Goal: Task Accomplishment & Management: Complete application form

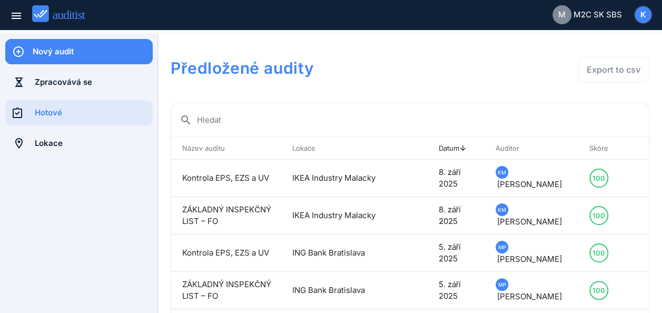
click at [95, 47] on div "Nový audit" at bounding box center [93, 52] width 120 height 12
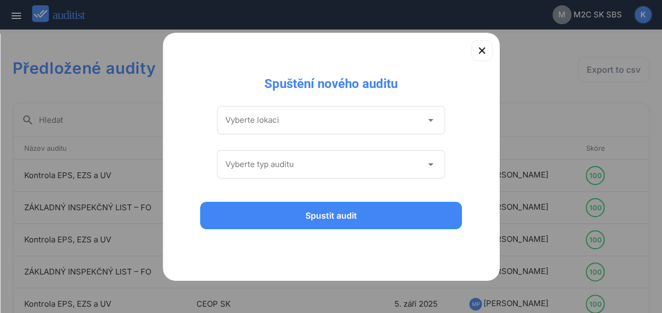
click at [430, 121] on icon "arrow_drop_down" at bounding box center [430, 120] width 13 height 13
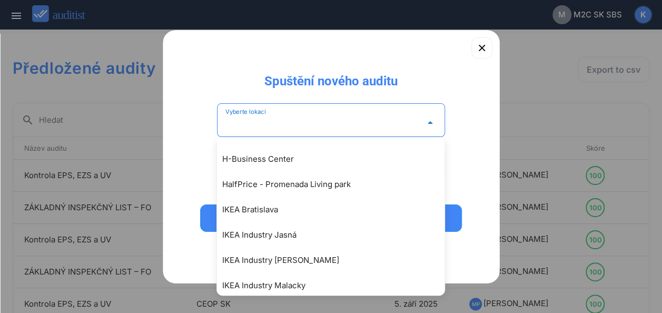
scroll to position [1010, 0]
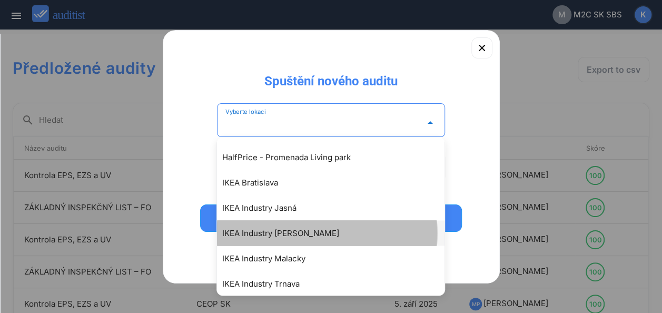
click at [282, 233] on div "IKEA Industry [PERSON_NAME]" at bounding box center [336, 233] width 228 height 13
type input "**********"
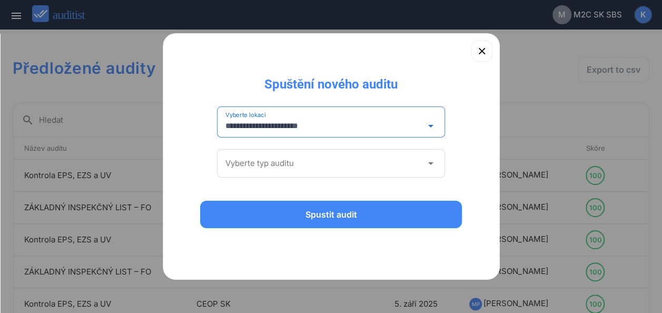
click at [431, 165] on icon "arrow_drop_down" at bounding box center [430, 163] width 13 height 13
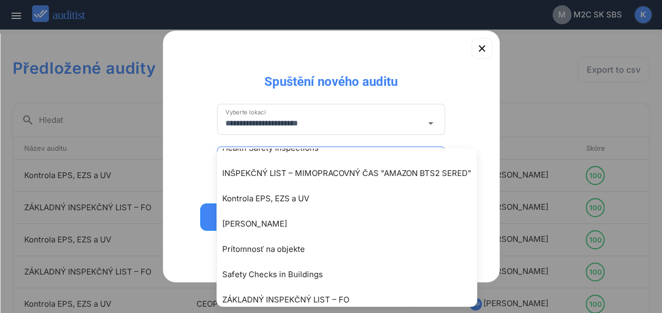
scroll to position [104, 0]
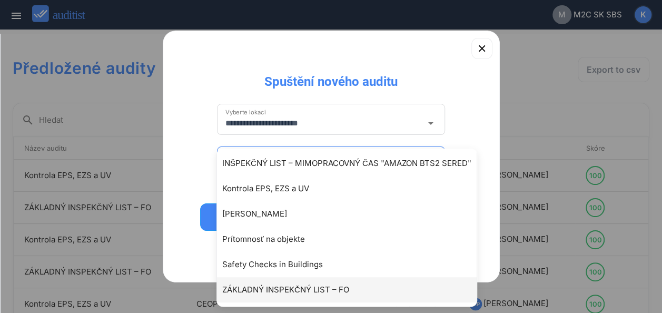
click at [301, 286] on div "ZÁKLADNÝ INSPEKČNÝ LIST – FO" at bounding box center [352, 290] width 260 height 13
type input "**********"
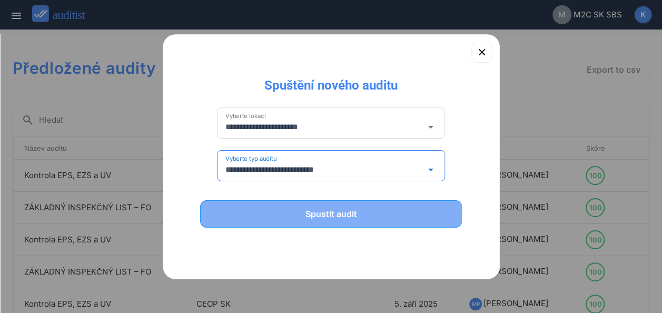
click at [325, 213] on div "Spustit audit" at bounding box center [331, 214] width 235 height 13
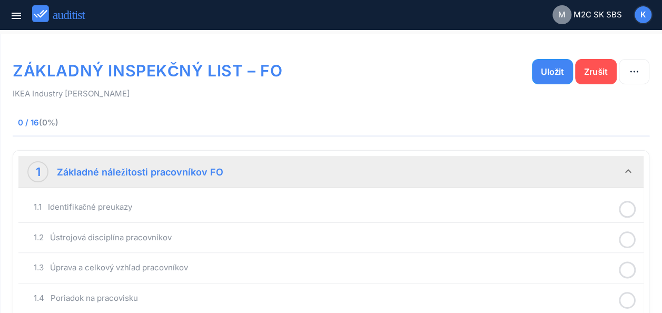
click at [627, 210] on icon at bounding box center [627, 209] width 17 height 21
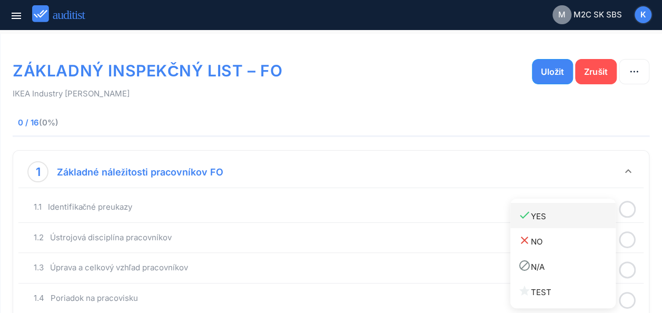
click at [536, 217] on div "done YES" at bounding box center [567, 216] width 97 height 14
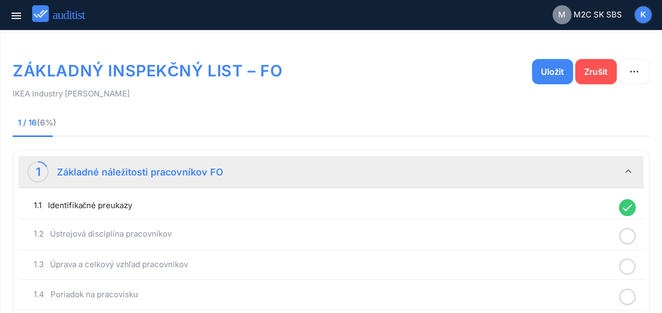
click at [561, 212] on div "1.1 Identifikačné preukazy done" at bounding box center [331, 205] width 620 height 21
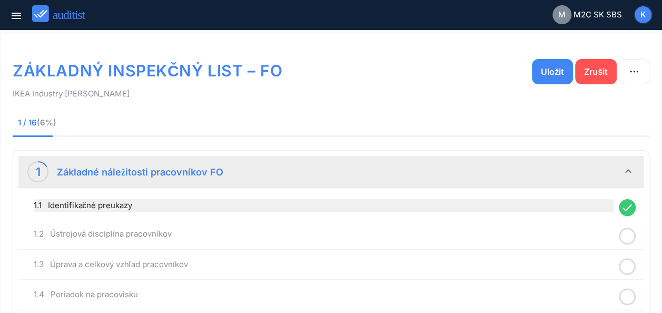
click at [566, 202] on div "1.1 Identifikačné preukazy" at bounding box center [324, 205] width 580 height 13
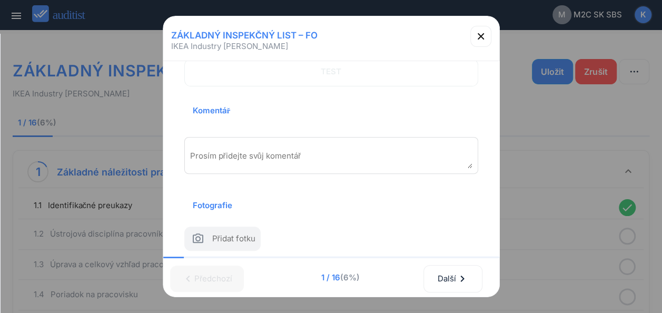
scroll to position [190, 0]
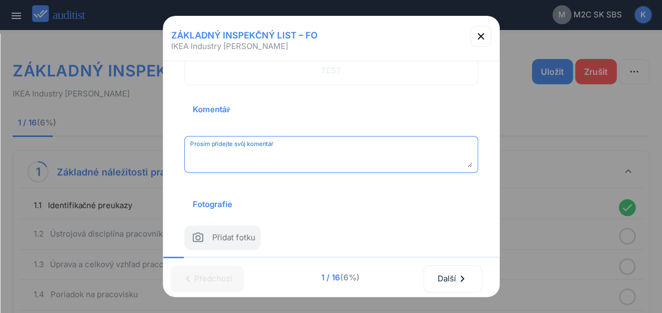
click at [282, 154] on textarea "Prosím přidejte svůj komentář" at bounding box center [331, 158] width 282 height 17
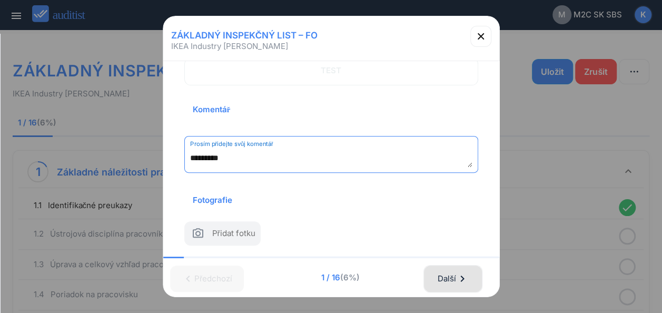
type textarea "*********"
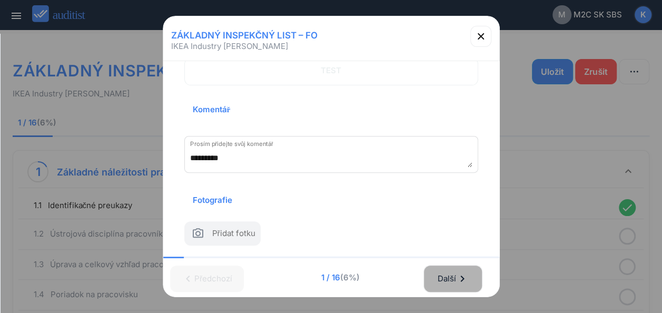
click at [457, 267] on div "Další chevron_right" at bounding box center [453, 278] width 32 height 23
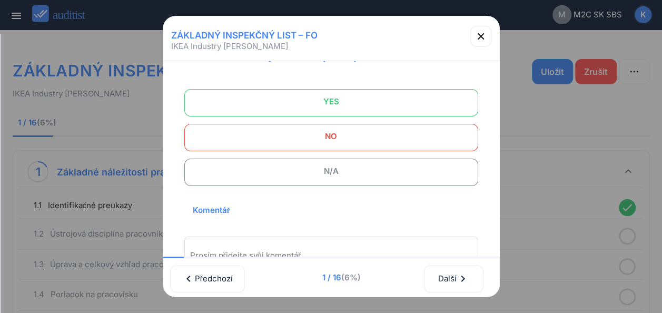
scroll to position [69, 0]
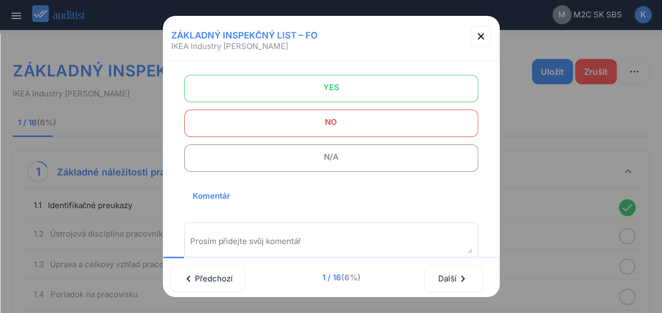
click at [354, 92] on span "YES" at bounding box center [332, 87] width 268 height 21
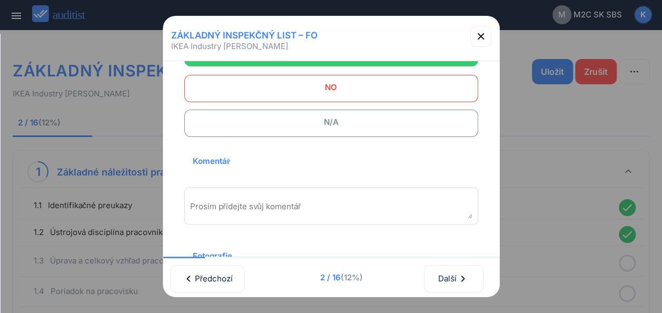
scroll to position [115, 0]
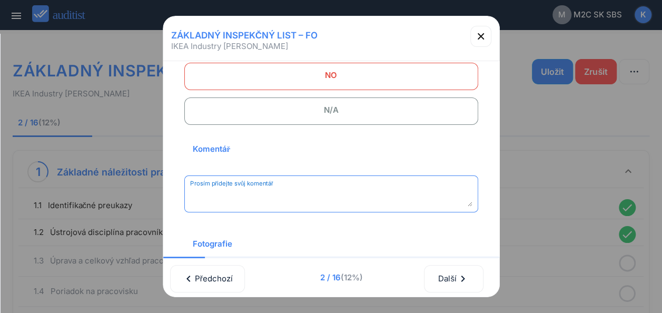
click at [225, 196] on textarea "Prosím přidejte svůj komentář" at bounding box center [331, 197] width 282 height 17
type textarea "*********"
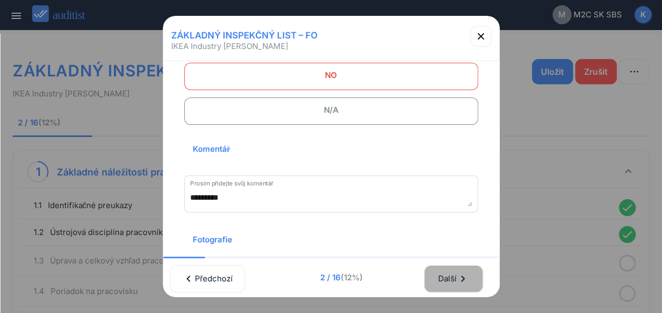
click at [455, 272] on div "Další chevron_right" at bounding box center [454, 278] width 32 height 23
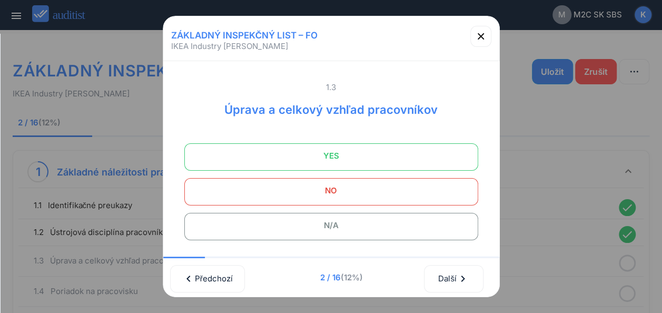
scroll to position [0, 0]
click at [318, 156] on span "YES" at bounding box center [332, 155] width 268 height 21
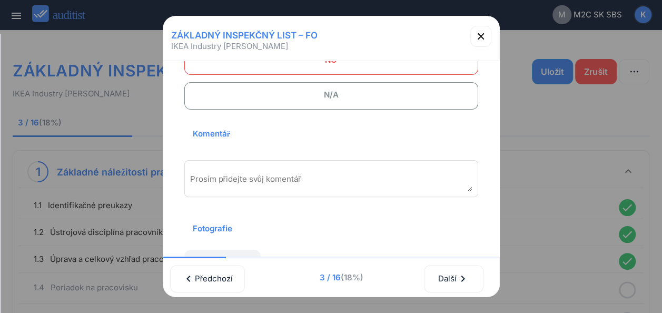
scroll to position [137, 0]
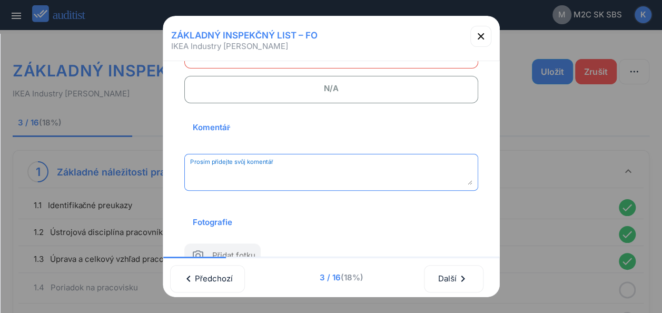
click at [319, 170] on textarea "Prosím přidejte svůj komentář" at bounding box center [331, 176] width 282 height 17
type textarea "*********"
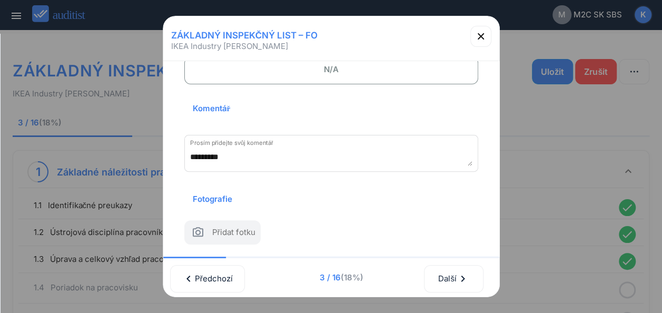
scroll to position [171, 0]
click at [449, 272] on div "Další chevron_right" at bounding box center [454, 278] width 32 height 23
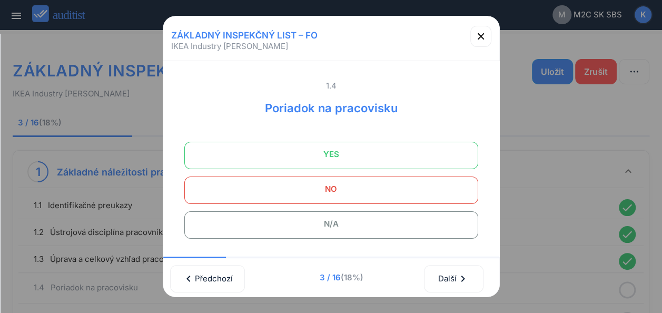
scroll to position [0, 0]
click at [320, 157] on span "YES" at bounding box center [332, 155] width 268 height 21
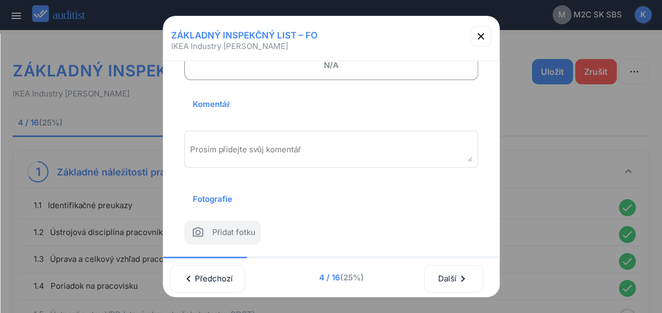
scroll to position [175, 0]
click at [310, 144] on textarea "Prosím přidejte svůj komentář" at bounding box center [331, 152] width 282 height 17
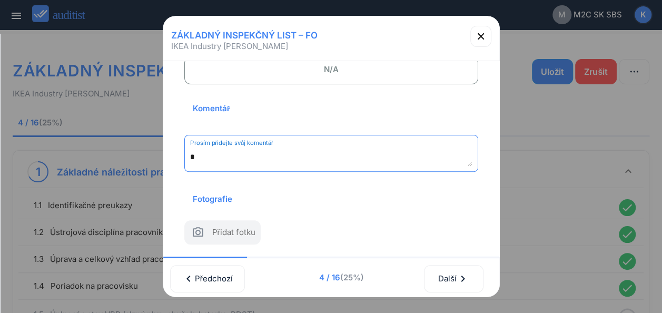
scroll to position [171, 0]
type textarea "*********"
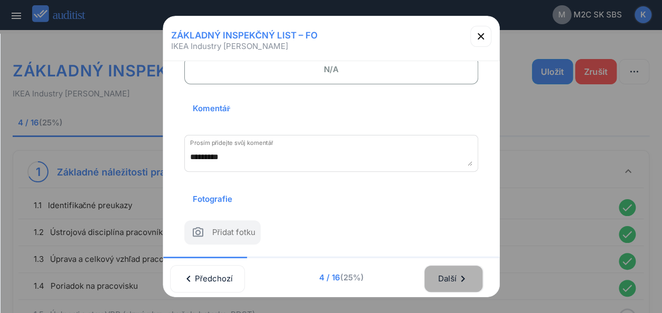
click at [456, 276] on div "Další chevron_right" at bounding box center [454, 278] width 32 height 23
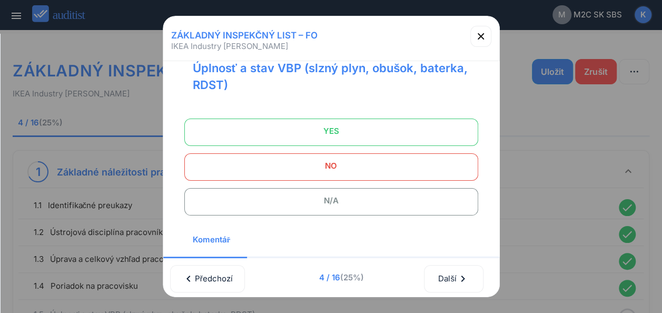
scroll to position [21, 0]
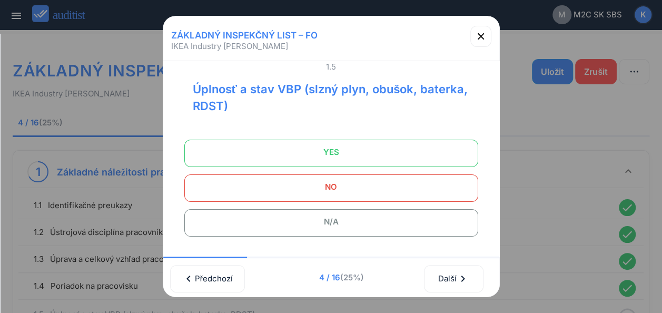
click at [297, 151] on span "YES" at bounding box center [332, 152] width 268 height 21
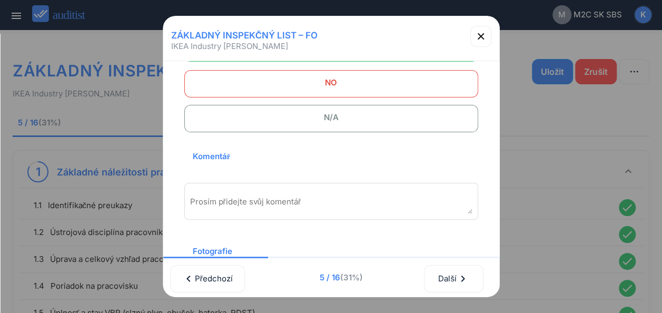
scroll to position [138, 0]
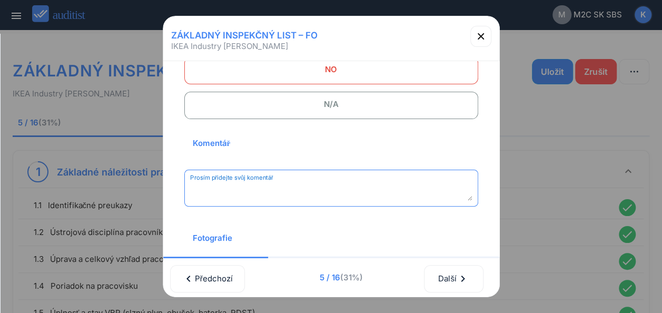
click at [278, 192] on textarea "Prosím přidejte svůj komentář" at bounding box center [331, 191] width 282 height 17
type textarea "*"
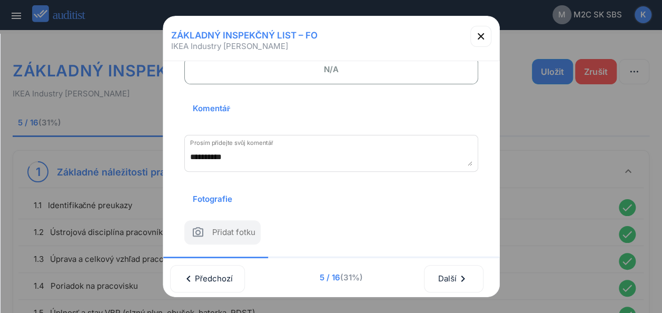
scroll to position [188, 0]
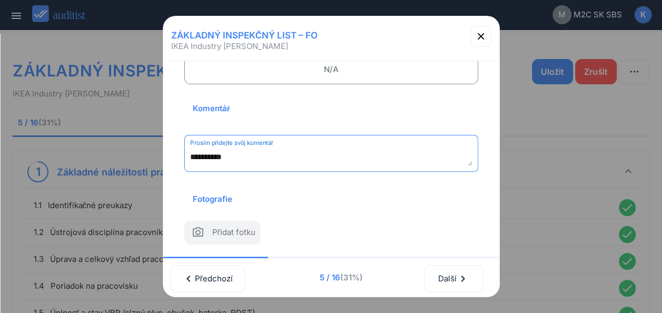
click at [256, 149] on textarea "**********" at bounding box center [331, 157] width 282 height 17
type textarea "**********"
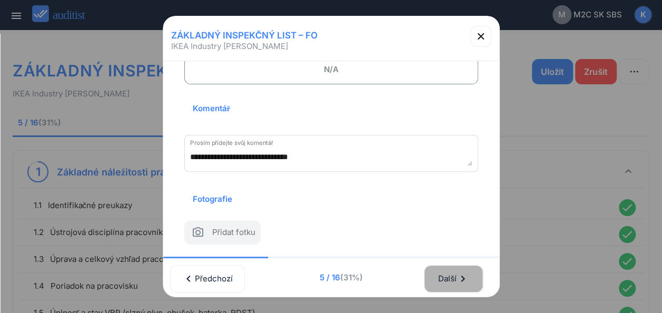
click at [452, 268] on div "Další chevron_right" at bounding box center [454, 278] width 32 height 23
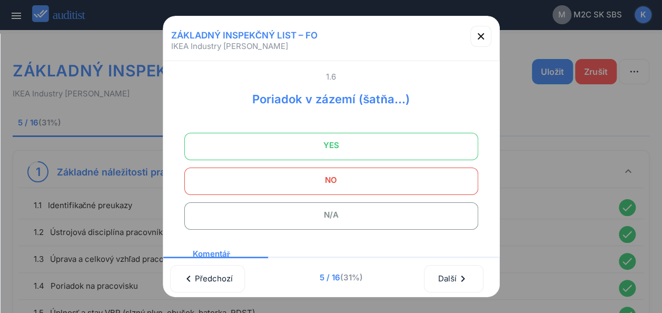
scroll to position [0, 0]
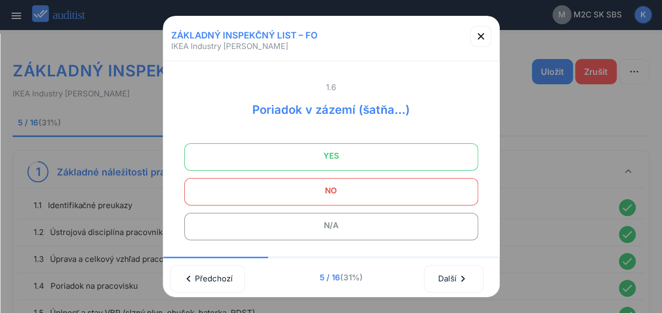
click at [358, 153] on span "YES" at bounding box center [332, 155] width 268 height 21
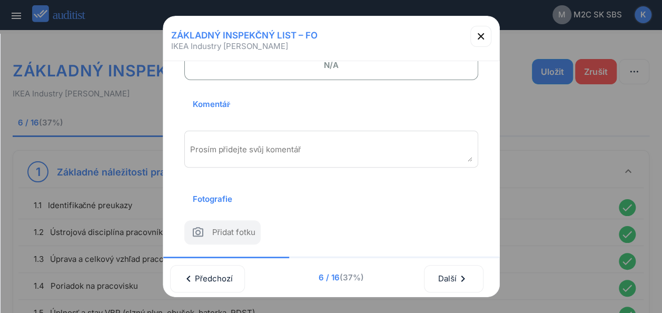
scroll to position [175, 0]
click at [259, 144] on textarea "Prosím přidejte svůj komentář" at bounding box center [331, 152] width 282 height 17
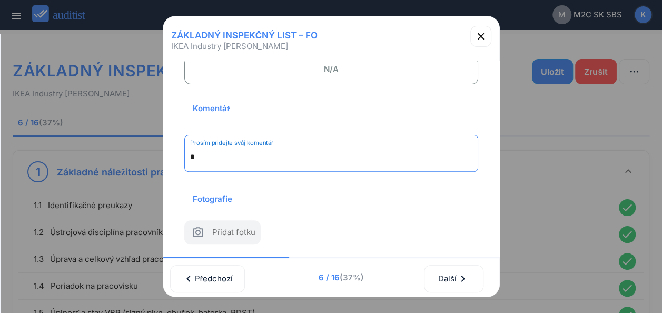
scroll to position [171, 0]
type textarea "*********"
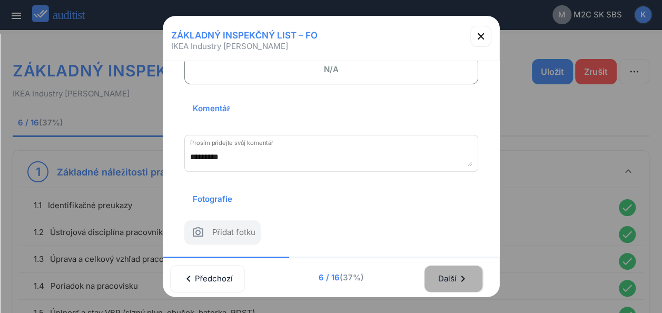
click at [453, 271] on div "Další chevron_right" at bounding box center [454, 278] width 32 height 23
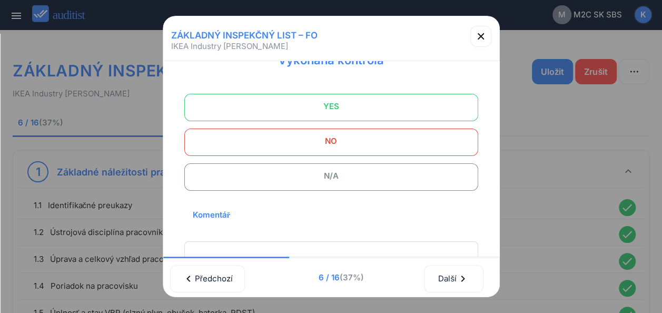
scroll to position [48, 0]
click at [365, 105] on span "YES" at bounding box center [332, 107] width 268 height 21
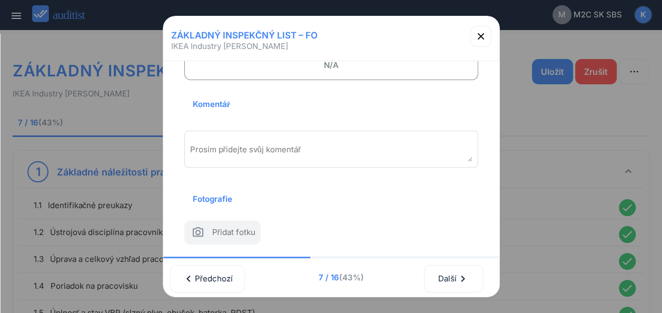
scroll to position [175, 0]
click at [217, 131] on div "Prosím přidejte svůj komentář" at bounding box center [331, 149] width 294 height 37
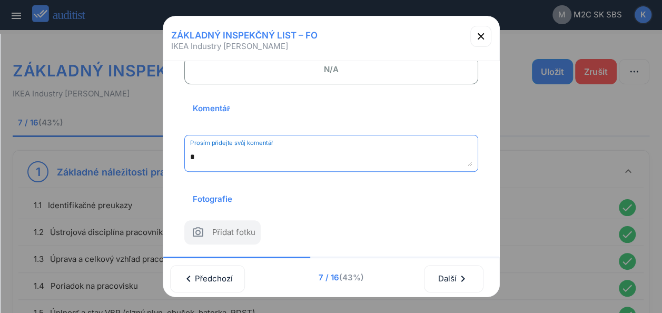
scroll to position [171, 0]
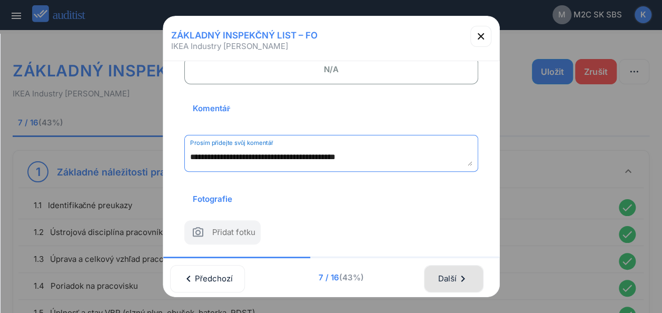
type textarea "**********"
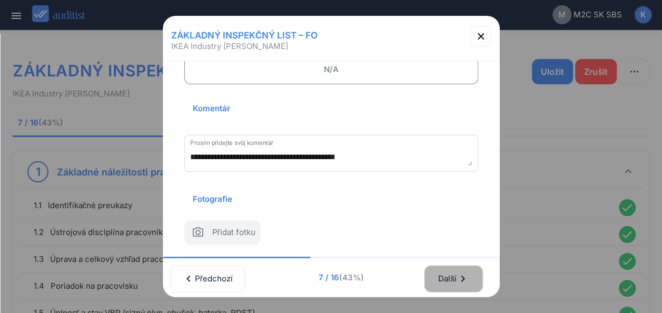
click at [448, 277] on div "Další chevron_right" at bounding box center [454, 278] width 32 height 23
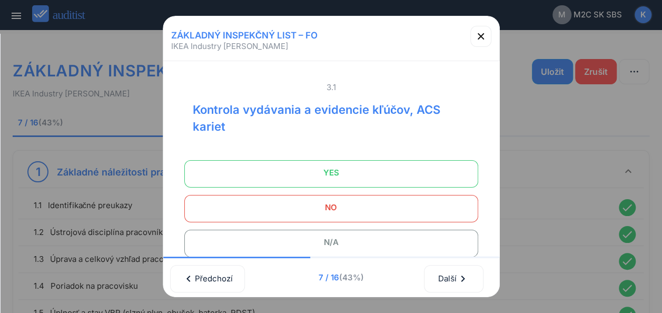
scroll to position [0, 0]
click at [329, 172] on span "YES" at bounding box center [332, 172] width 268 height 21
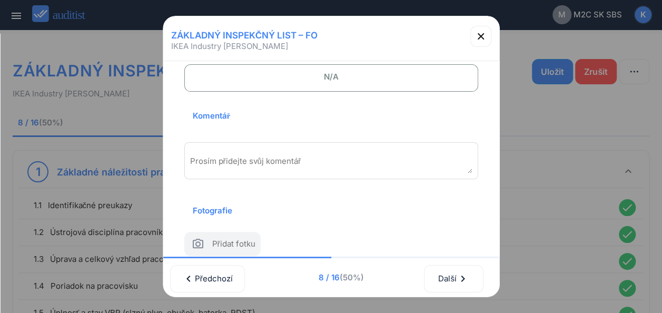
scroll to position [171, 0]
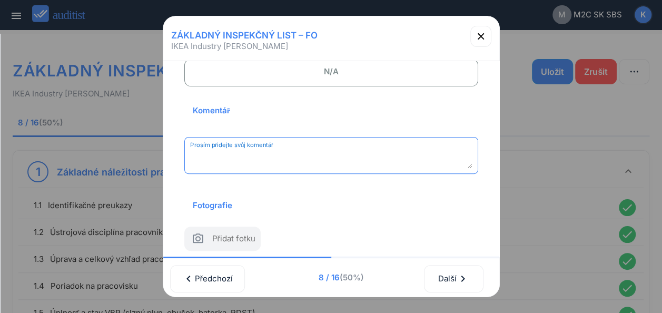
click at [300, 158] on textarea "Prosím přidejte svůj komentář" at bounding box center [331, 159] width 282 height 17
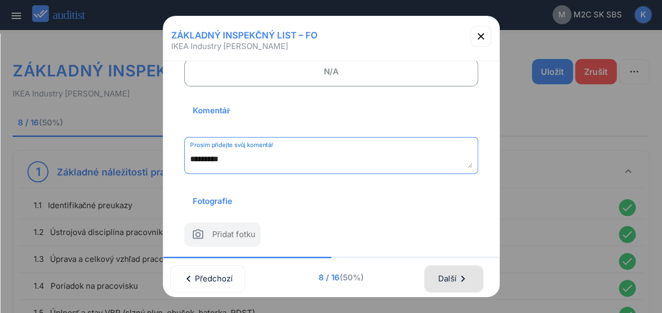
type textarea "*********"
click at [453, 267] on div "Další chevron_right" at bounding box center [454, 278] width 32 height 23
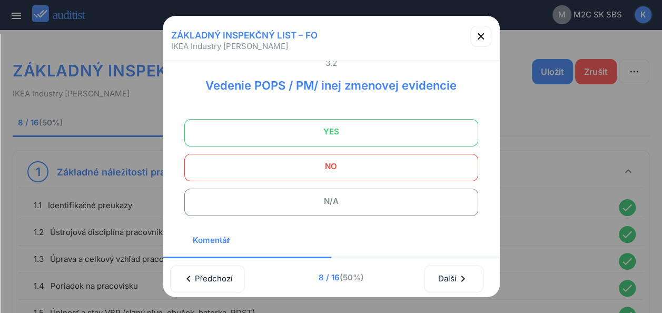
scroll to position [0, 0]
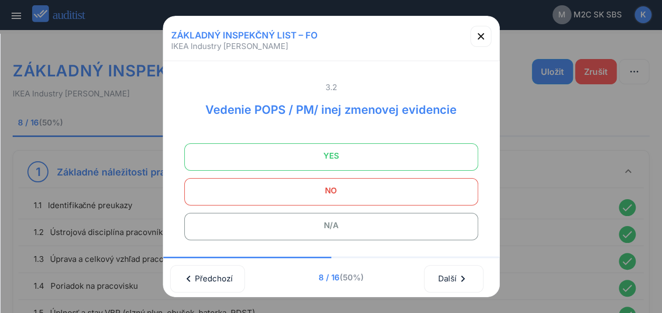
click at [331, 155] on span "YES" at bounding box center [332, 155] width 268 height 21
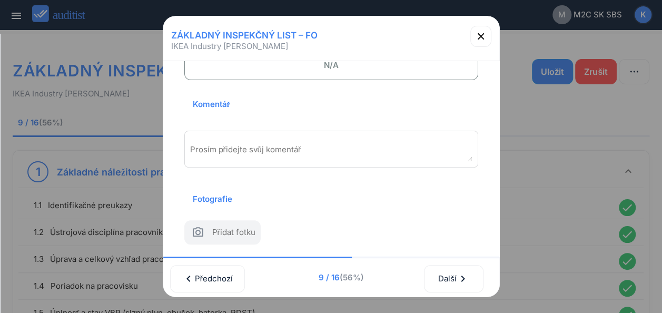
scroll to position [169, 0]
click at [323, 144] on textarea "Prosím přidejte svůj komentář" at bounding box center [331, 152] width 282 height 17
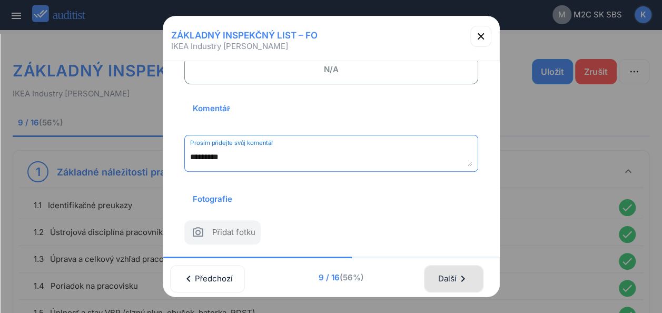
type textarea "*********"
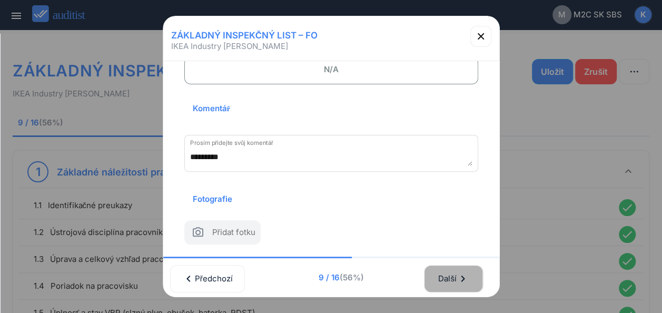
click at [446, 278] on div "Další chevron_right" at bounding box center [454, 278] width 32 height 23
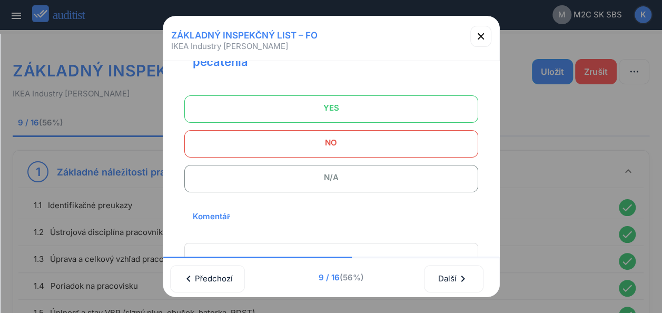
scroll to position [66, 0]
click at [343, 170] on span "N/A" at bounding box center [332, 175] width 268 height 21
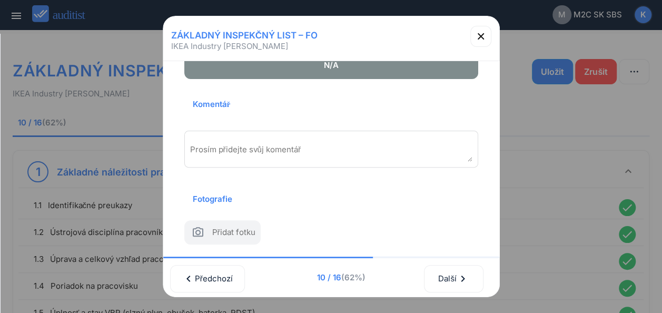
scroll to position [188, 0]
click at [231, 144] on textarea "Prosím přidejte svůj komentář" at bounding box center [331, 152] width 282 height 17
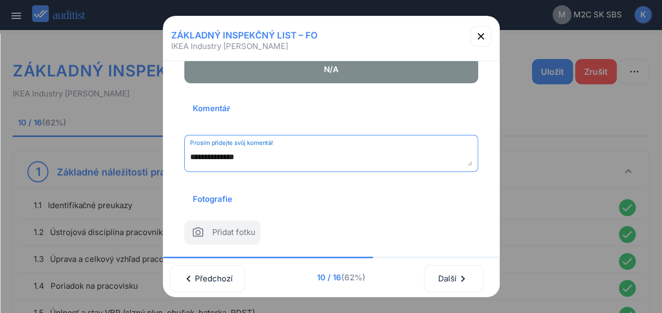
type textarea "**********"
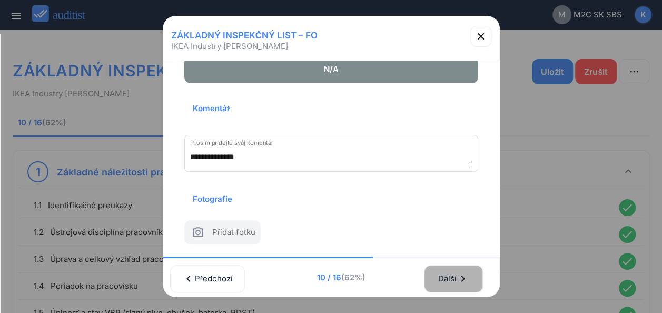
click at [453, 273] on div "Další chevron_right" at bounding box center [454, 278] width 32 height 23
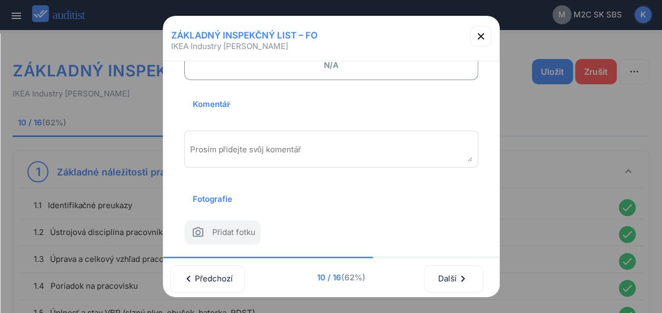
scroll to position [16, 0]
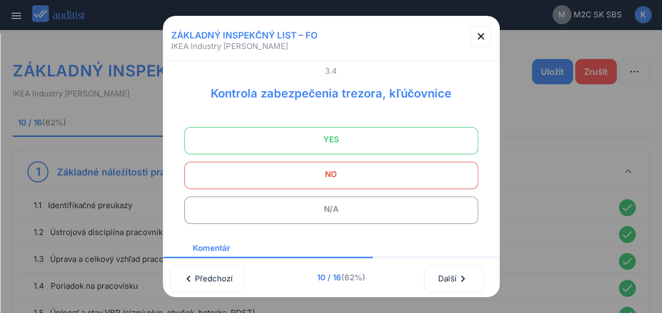
click at [326, 143] on span "YES" at bounding box center [332, 139] width 268 height 21
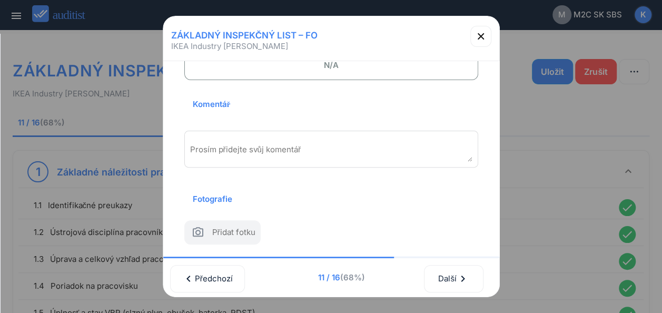
scroll to position [173, 0]
click at [333, 144] on textarea "Prosím přidejte svůj komentář" at bounding box center [331, 152] width 282 height 17
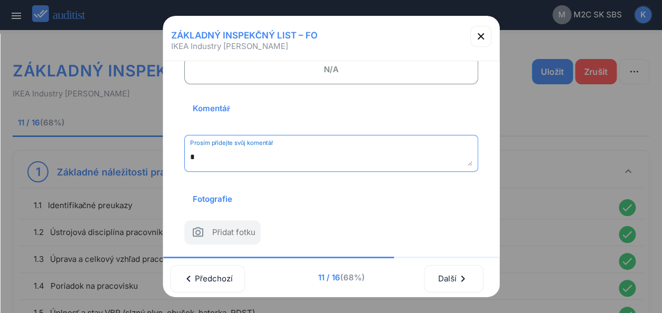
scroll to position [171, 0]
type textarea "*********"
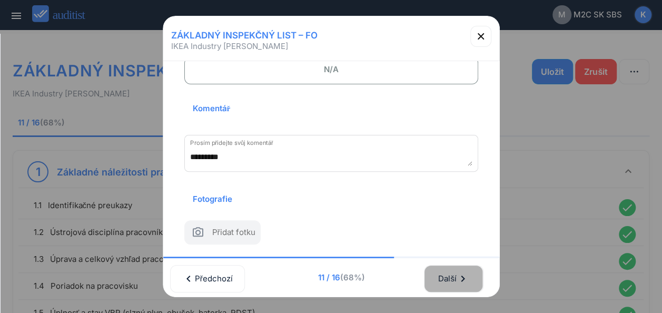
click at [446, 268] on div "Další chevron_right" at bounding box center [454, 278] width 32 height 23
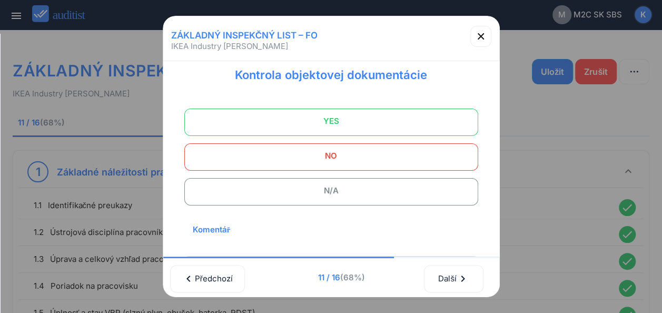
scroll to position [33, 0]
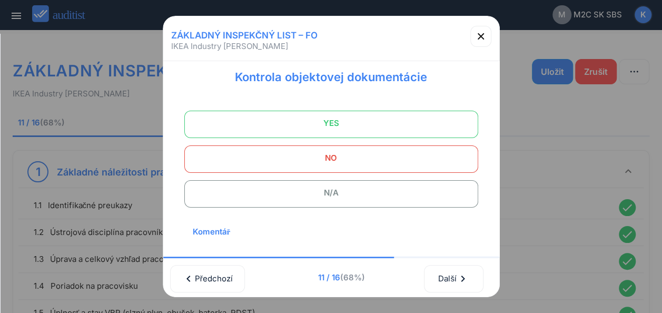
click at [343, 122] on span "YES" at bounding box center [332, 123] width 268 height 21
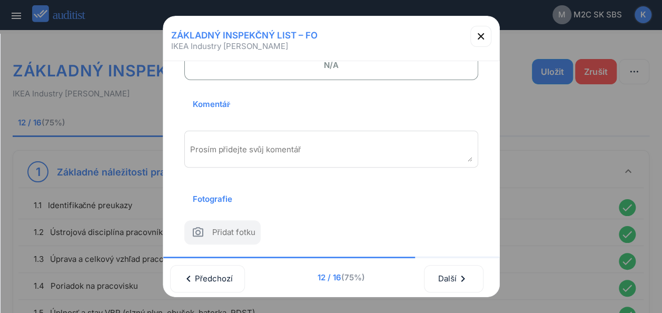
scroll to position [175, 0]
click at [283, 144] on textarea "Prosím přidejte svůj komentář" at bounding box center [331, 152] width 282 height 17
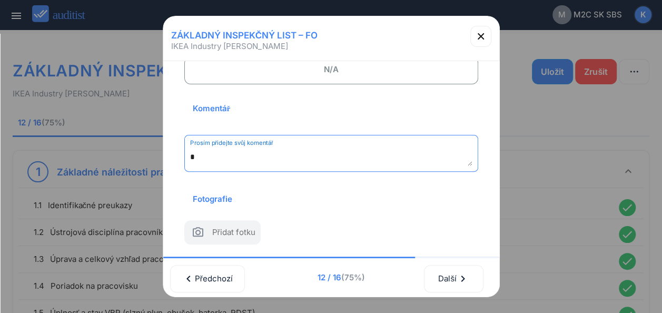
scroll to position [171, 0]
type textarea "*********"
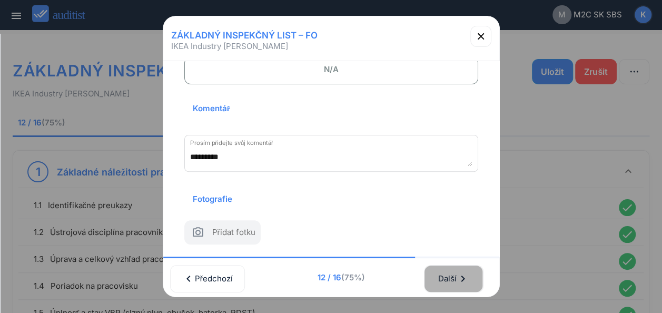
click at [462, 273] on div "Další chevron_right" at bounding box center [454, 278] width 32 height 23
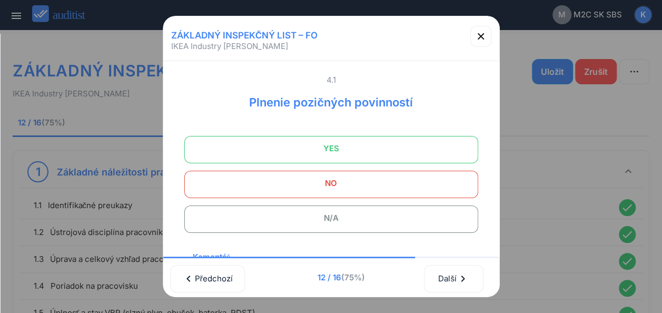
scroll to position [0, 0]
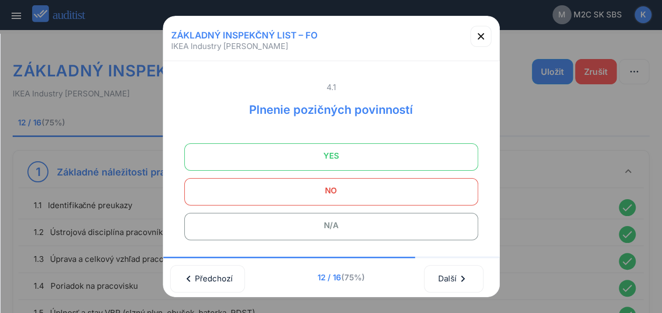
click at [325, 154] on span "YES" at bounding box center [332, 155] width 268 height 21
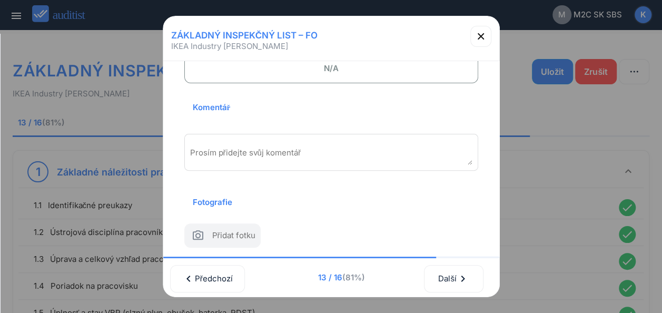
scroll to position [175, 0]
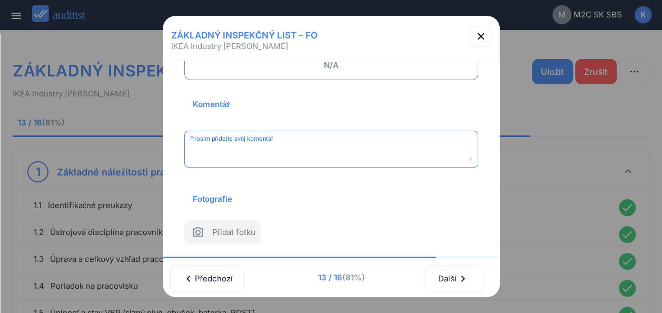
click at [290, 144] on textarea "Prosím přidejte svůj komentář" at bounding box center [331, 152] width 282 height 17
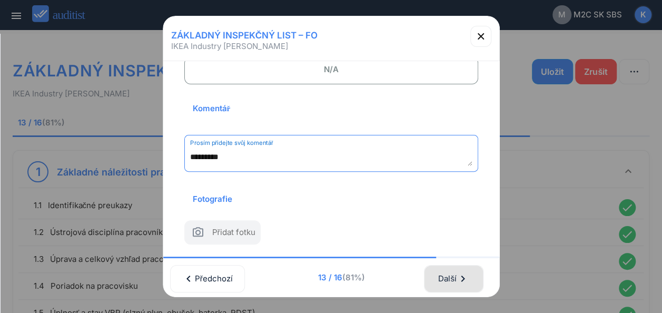
type textarea "*********"
click at [452, 268] on div "Další chevron_right" at bounding box center [454, 278] width 32 height 23
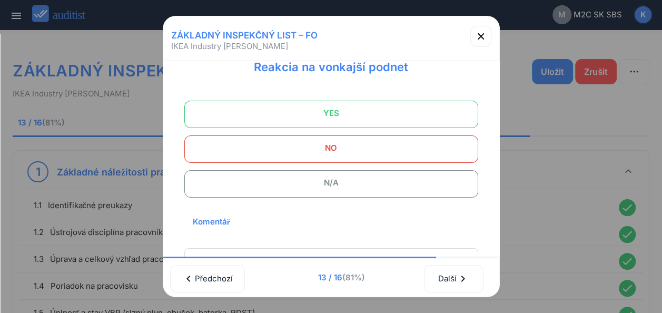
scroll to position [0, 0]
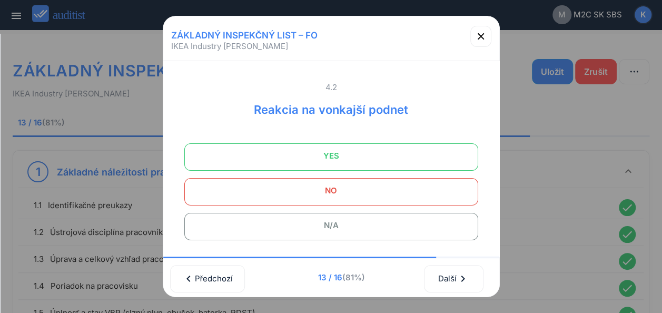
click at [303, 148] on span "YES" at bounding box center [332, 155] width 268 height 21
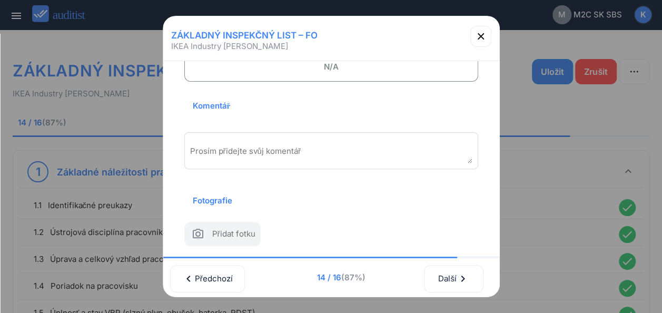
scroll to position [175, 0]
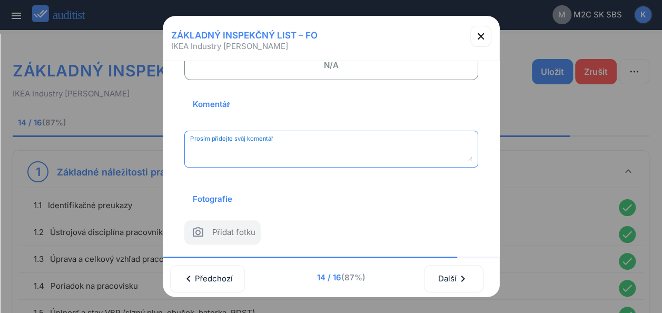
click at [314, 144] on textarea "Prosím přidejte svůj komentář" at bounding box center [331, 152] width 282 height 17
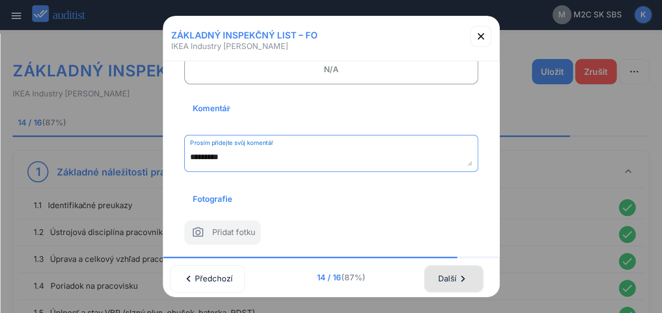
type textarea "*********"
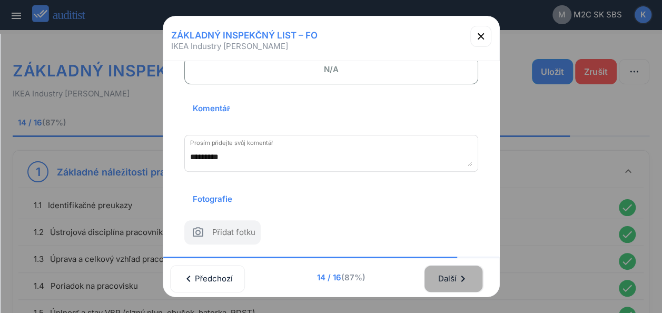
click at [463, 274] on div "Další chevron_right" at bounding box center [454, 278] width 32 height 23
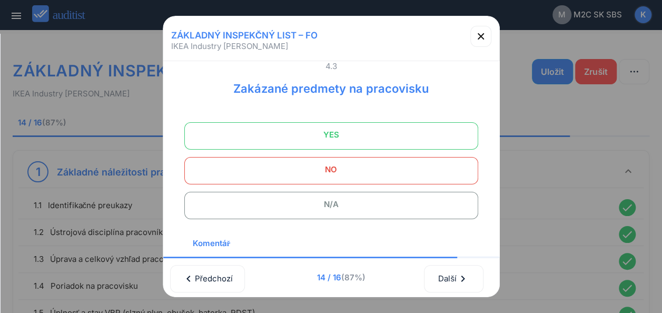
scroll to position [36, 0]
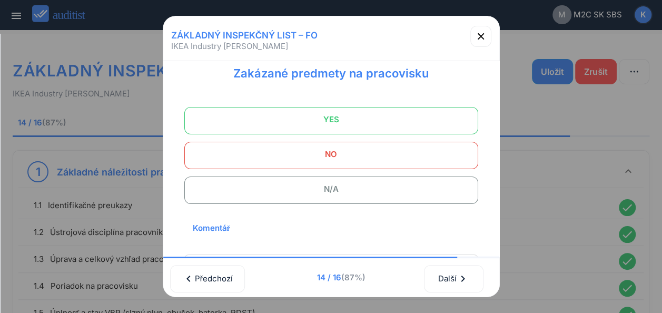
click at [320, 114] on span "YES" at bounding box center [332, 119] width 268 height 21
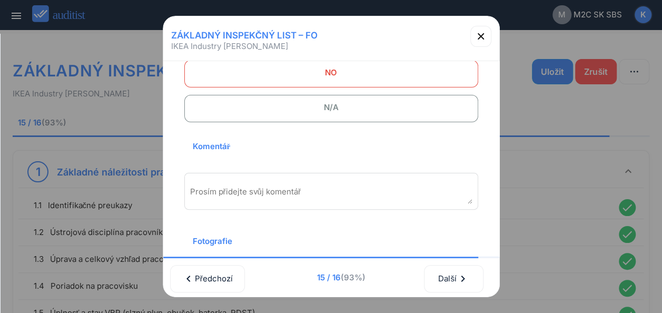
scroll to position [139, 0]
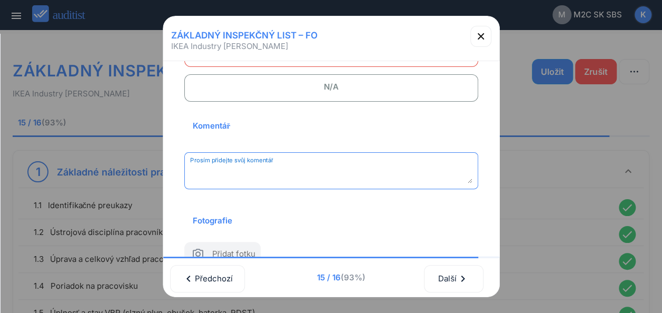
click at [229, 172] on textarea "Prosím přidejte svůj komentář" at bounding box center [331, 174] width 282 height 17
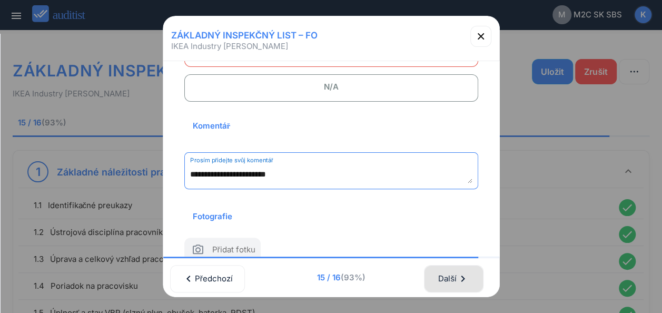
type textarea "**********"
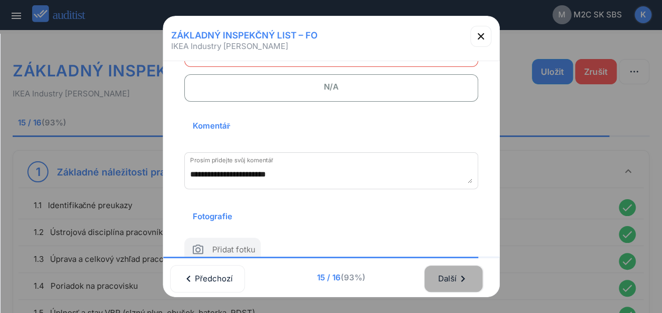
click at [460, 270] on div "Další chevron_right" at bounding box center [454, 278] width 32 height 23
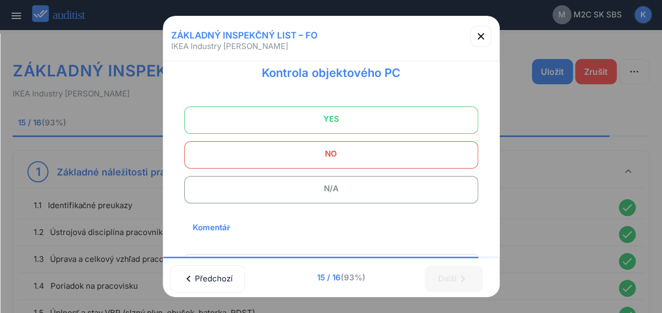
scroll to position [0, 0]
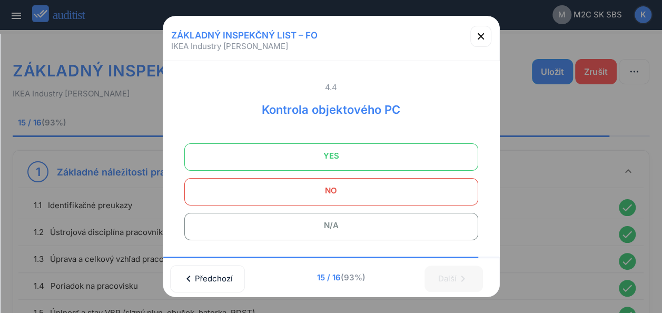
click at [320, 156] on span "YES" at bounding box center [332, 155] width 268 height 21
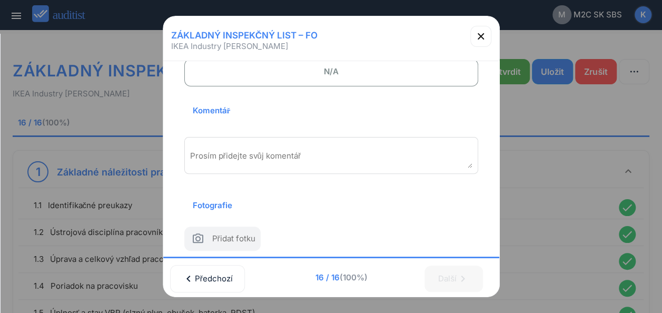
scroll to position [163, 0]
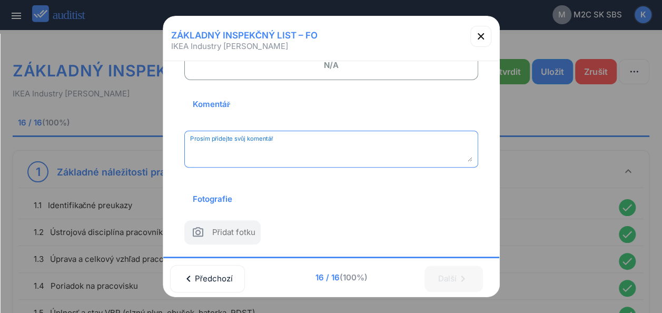
click at [316, 145] on textarea "Prosím přidejte svůj komentář" at bounding box center [331, 152] width 282 height 17
type textarea "*********"
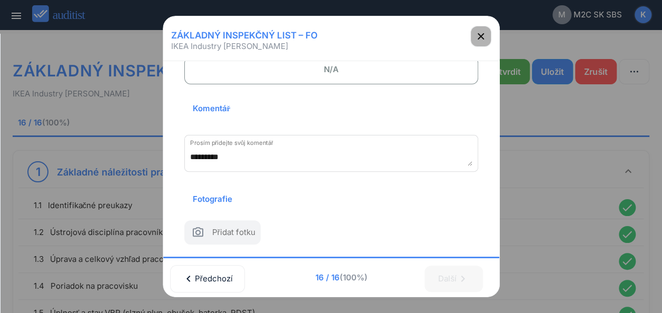
click at [480, 33] on icon "button" at bounding box center [481, 36] width 13 height 13
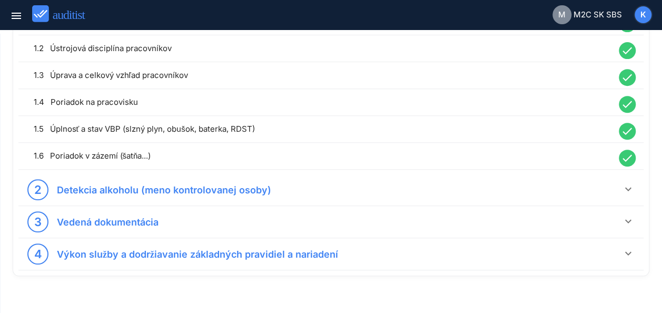
scroll to position [201, 0]
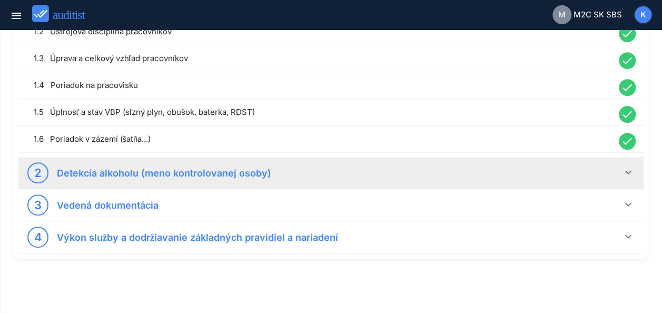
click at [627, 170] on icon "keyboard_arrow_down" at bounding box center [628, 172] width 13 height 13
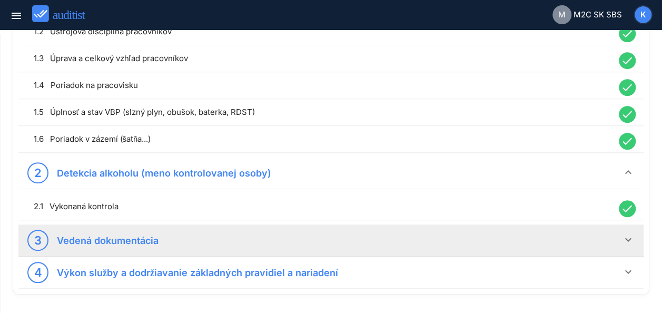
click at [630, 240] on icon "keyboard_arrow_down" at bounding box center [628, 239] width 13 height 13
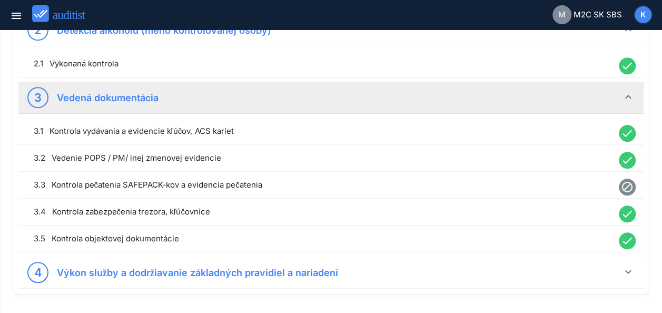
scroll to position [378, 0]
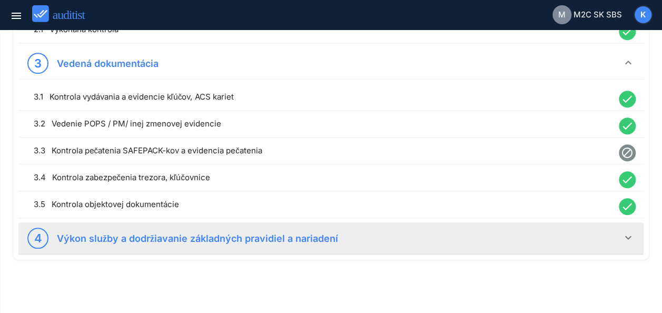
click at [628, 235] on icon "keyboard_arrow_down" at bounding box center [628, 237] width 13 height 13
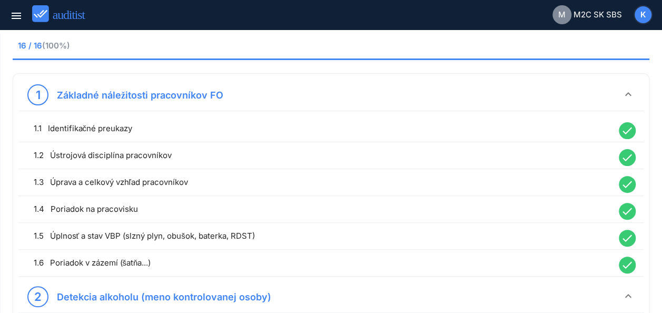
scroll to position [0, 0]
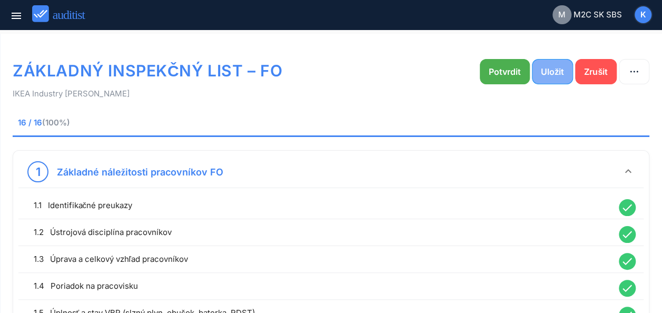
click at [553, 69] on div "Uložit" at bounding box center [552, 71] width 23 height 13
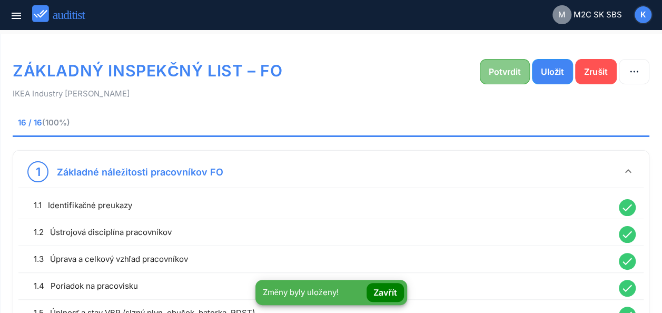
click at [506, 74] on div "Potvrdit" at bounding box center [505, 71] width 32 height 13
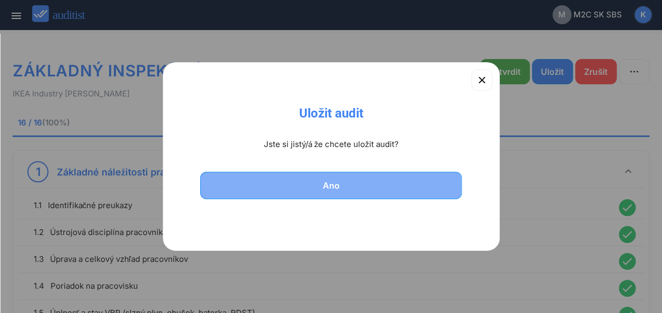
click at [317, 180] on div "Ano" at bounding box center [331, 185] width 235 height 13
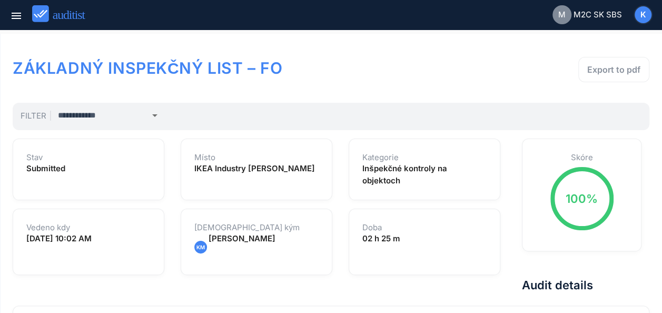
click at [614, 69] on div "Export to pdf" at bounding box center [614, 69] width 53 height 13
click at [15, 18] on icon "menu" at bounding box center [16, 15] width 13 height 13
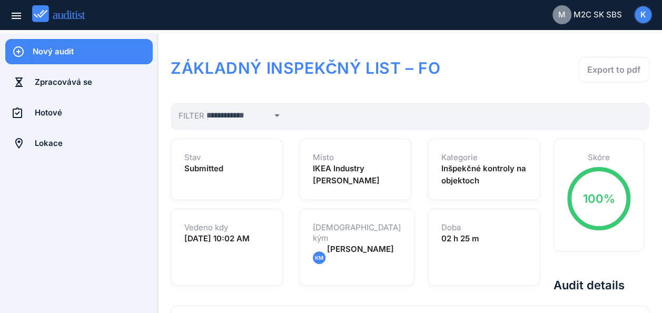
click at [59, 46] on div "Nový audit" at bounding box center [93, 52] width 120 height 12
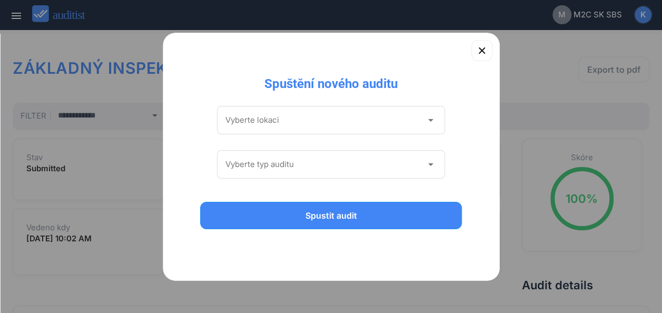
click at [431, 124] on icon "arrow_drop_down" at bounding box center [430, 120] width 13 height 13
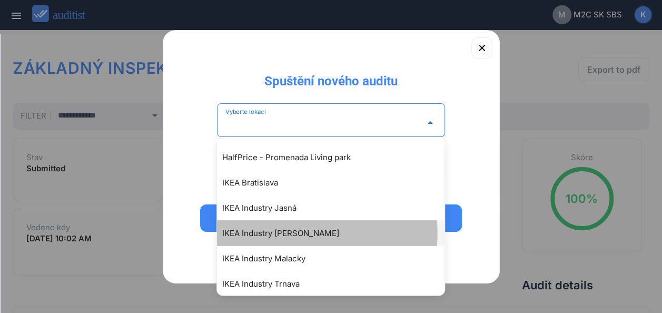
click at [271, 232] on div "IKEA Industry [PERSON_NAME]" at bounding box center [336, 233] width 228 height 13
type input "**********"
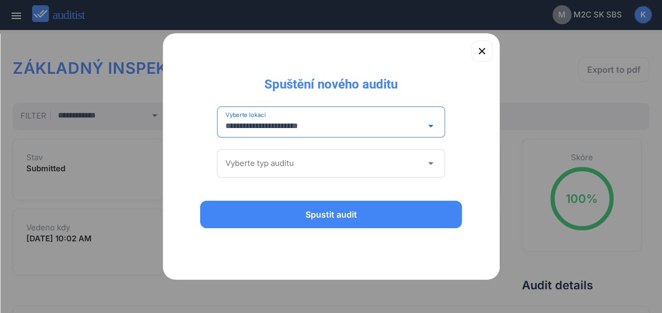
click at [429, 164] on icon "arrow_drop_down" at bounding box center [430, 163] width 13 height 13
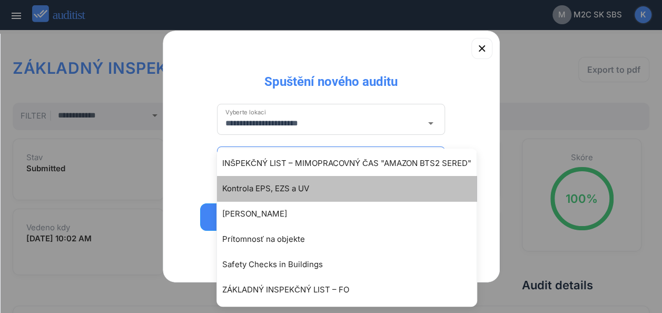
click at [275, 191] on div "Kontrola EPS, EZS a UV" at bounding box center [352, 188] width 260 height 13
type input "**********"
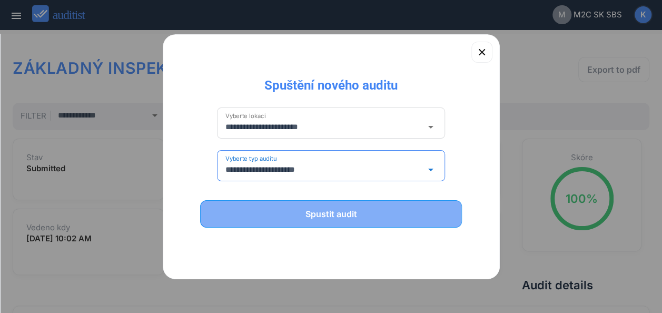
click at [337, 213] on div "Spustit audit" at bounding box center [331, 214] width 235 height 13
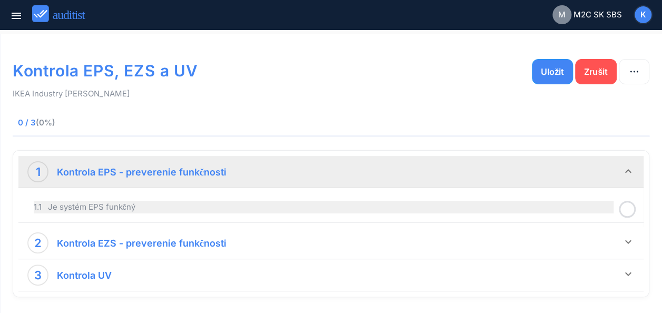
click at [272, 204] on div "1.1 Je systém EPS funkčný" at bounding box center [324, 207] width 580 height 13
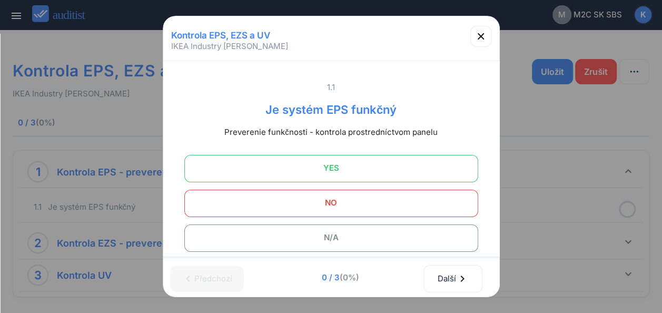
click at [342, 170] on span "YES" at bounding box center [332, 168] width 268 height 21
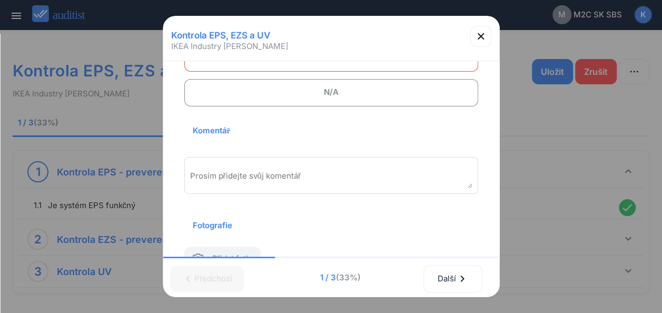
scroll to position [148, 0]
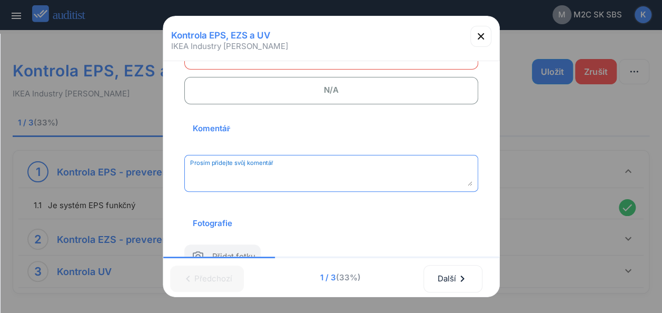
click at [221, 176] on textarea "Prosím přidejte svůj komentář" at bounding box center [331, 177] width 282 height 17
type textarea "*********"
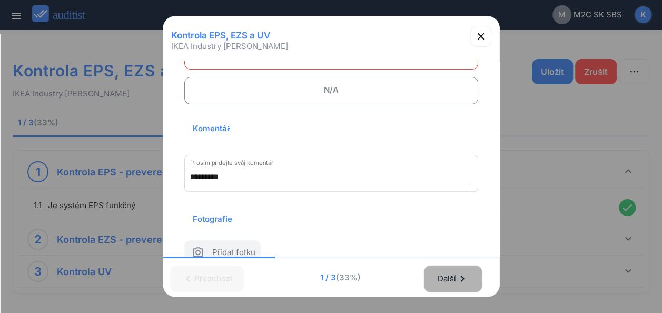
click at [445, 267] on div "Další chevron_right" at bounding box center [453, 278] width 32 height 23
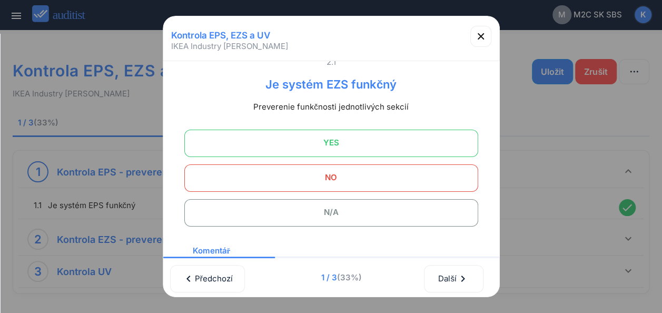
scroll to position [34, 0]
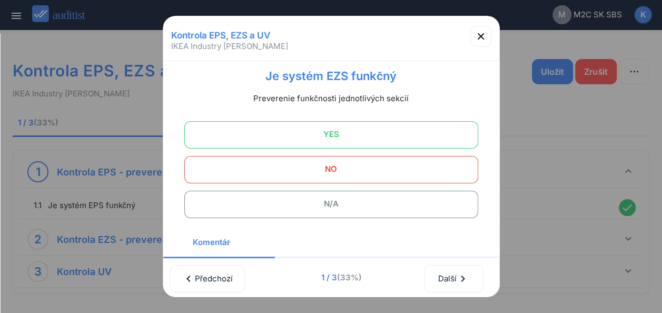
click at [331, 205] on span "N/A" at bounding box center [332, 203] width 268 height 21
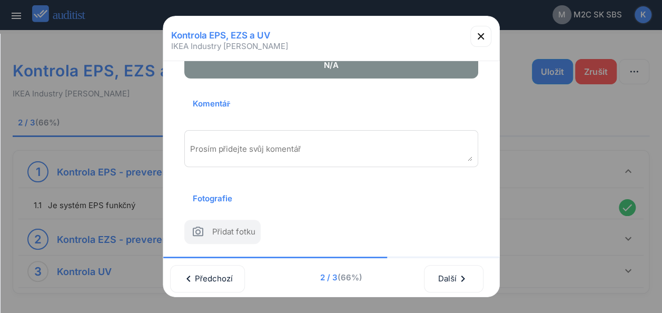
scroll to position [185, 0]
click at [281, 144] on textarea "Prosím přidejte svůj komentář" at bounding box center [331, 152] width 282 height 17
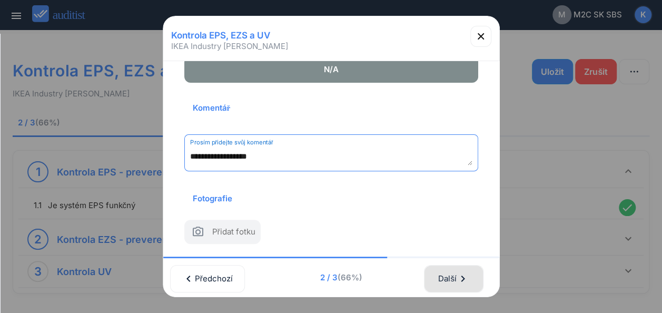
type textarea "**********"
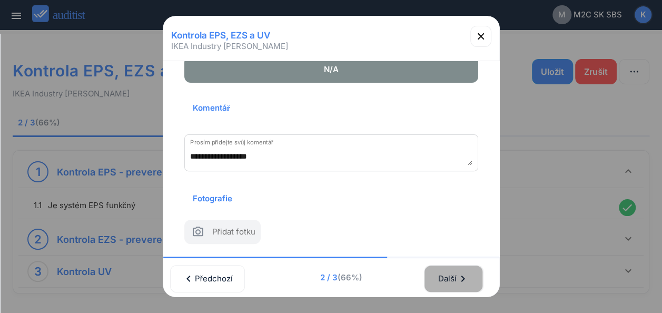
click at [454, 270] on div "Další chevron_right" at bounding box center [454, 278] width 32 height 23
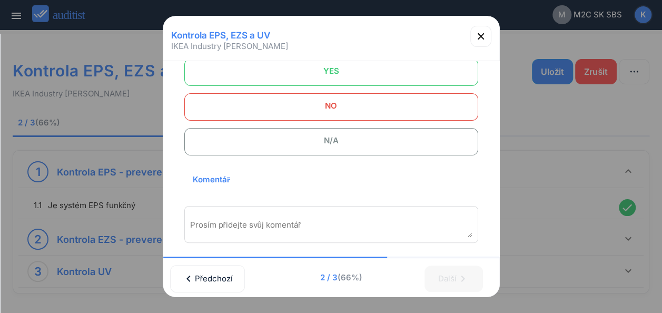
scroll to position [113, 0]
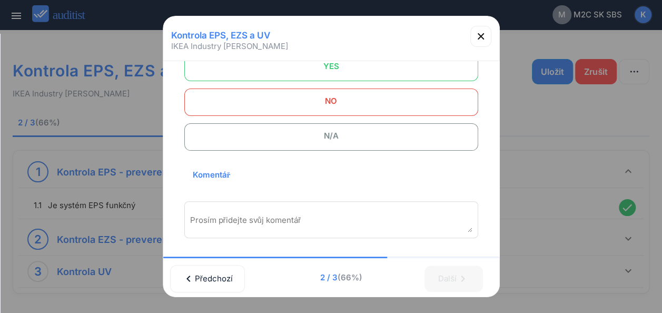
click at [282, 132] on span "N/A" at bounding box center [332, 135] width 268 height 21
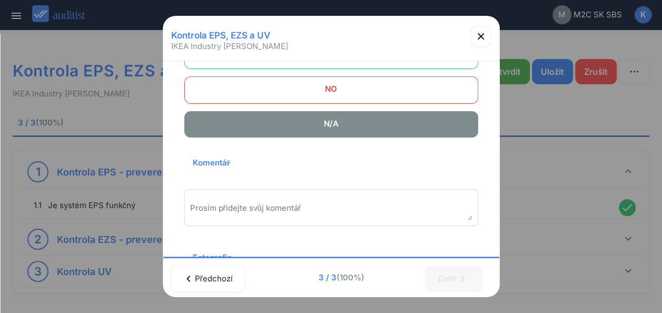
scroll to position [146, 0]
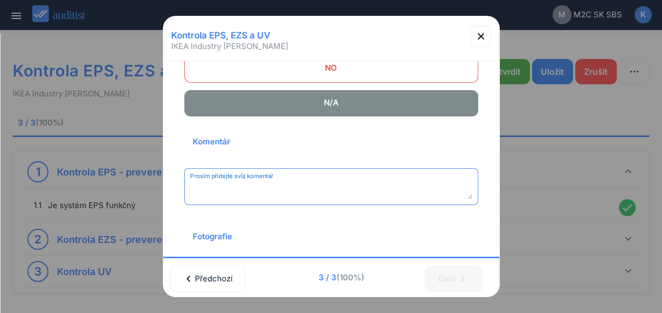
click at [233, 188] on textarea "Prosím přidejte svůj komentář" at bounding box center [331, 190] width 282 height 17
click at [345, 193] on textarea "***" at bounding box center [331, 190] width 282 height 17
click at [276, 192] on textarea "**********" at bounding box center [331, 190] width 282 height 17
click at [365, 191] on textarea "**********" at bounding box center [331, 190] width 282 height 17
type textarea "**********"
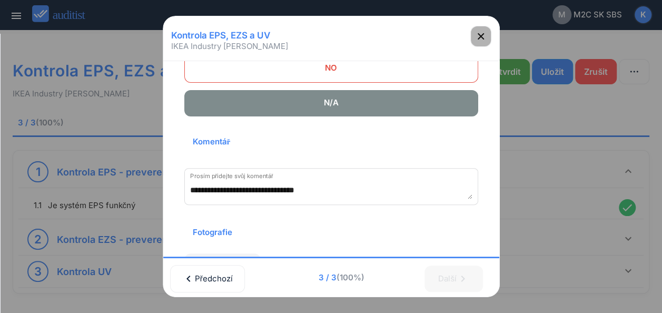
click at [481, 39] on icon "button" at bounding box center [481, 36] width 13 height 13
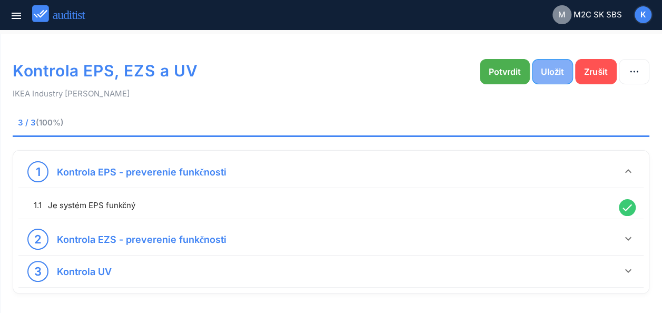
click at [553, 74] on div "Uložit" at bounding box center [552, 71] width 23 height 13
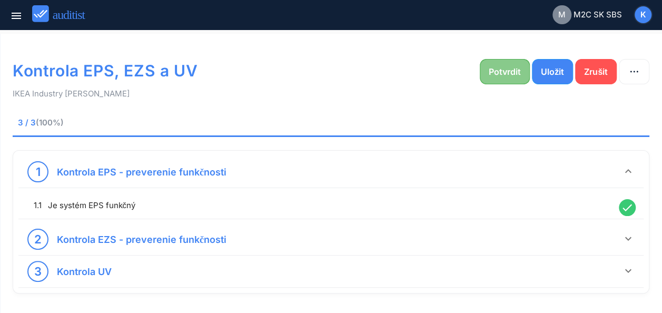
click at [505, 75] on div "Potvrdit" at bounding box center [505, 71] width 32 height 13
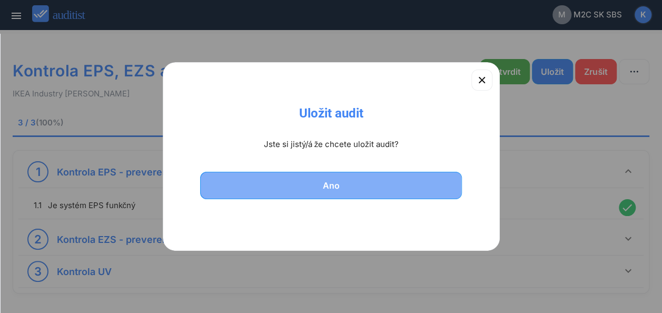
click at [349, 181] on div "Ano" at bounding box center [331, 185] width 235 height 13
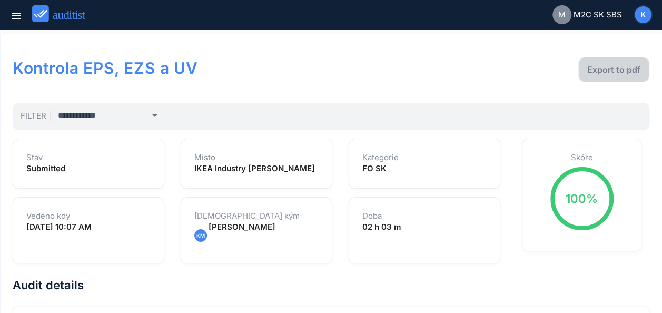
click at [604, 72] on div "Export to pdf" at bounding box center [614, 69] width 53 height 13
